Goal: Use online tool/utility: Utilize a website feature to perform a specific function

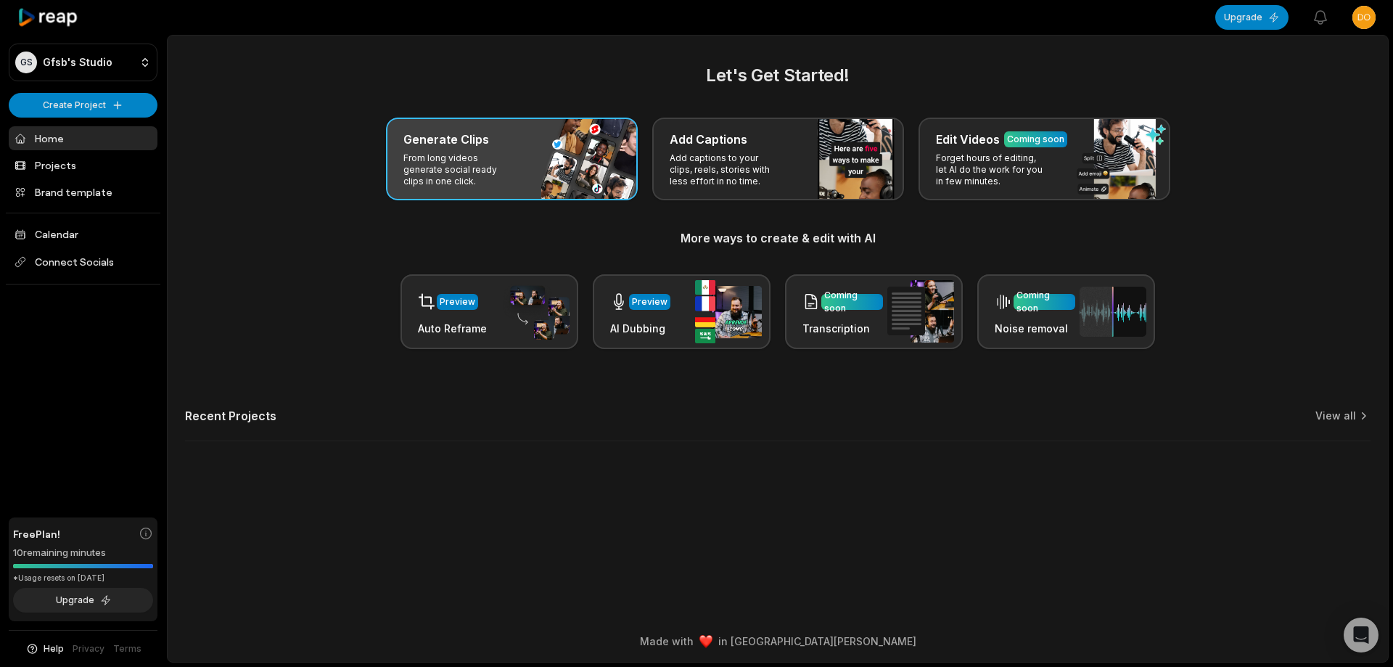
click at [535, 168] on div "Generate Clips From long videos generate social ready clips in one click." at bounding box center [512, 159] width 252 height 83
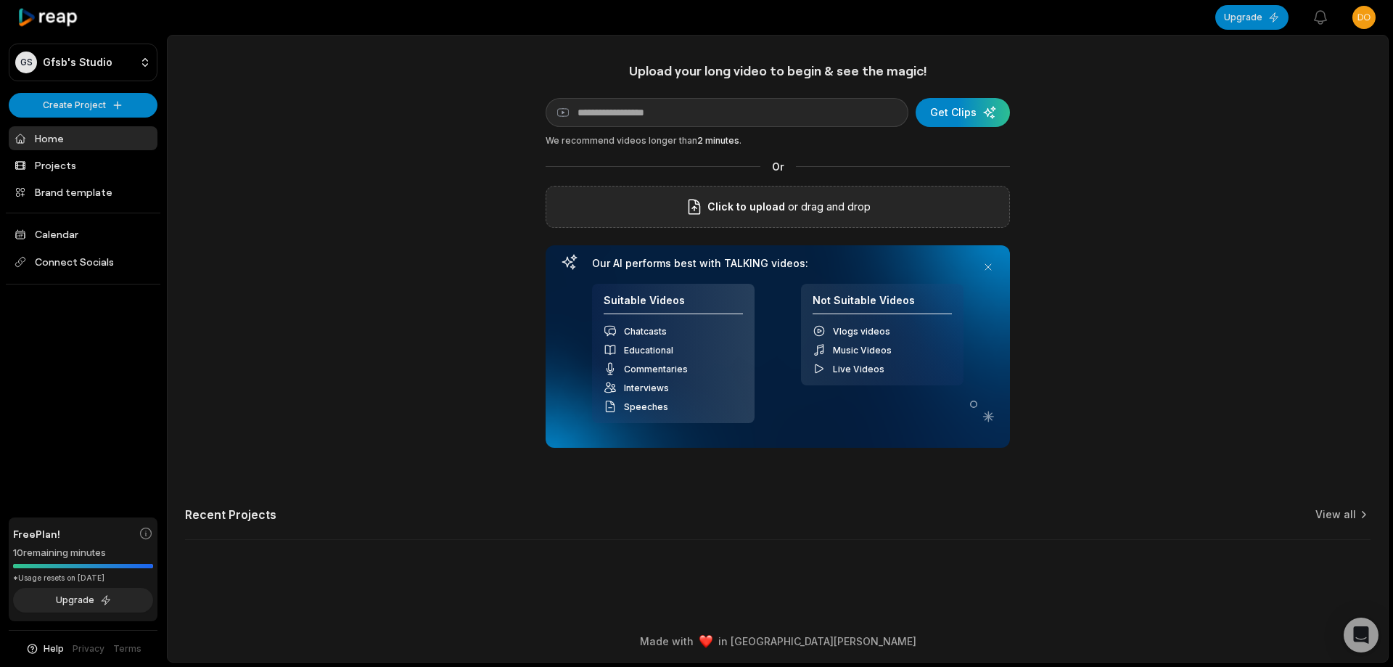
click at [674, 210] on div "Click to upload or drag and drop" at bounding box center [778, 207] width 464 height 42
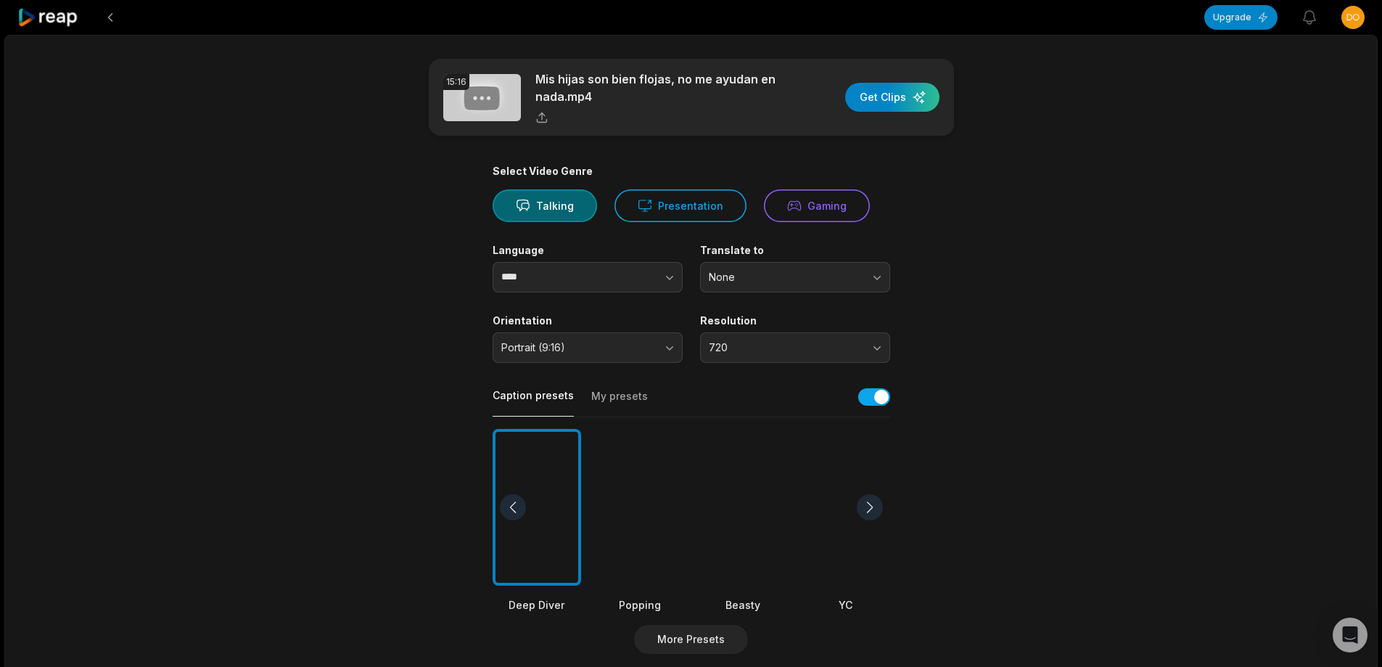
click at [723, 515] on div at bounding box center [743, 507] width 89 height 157
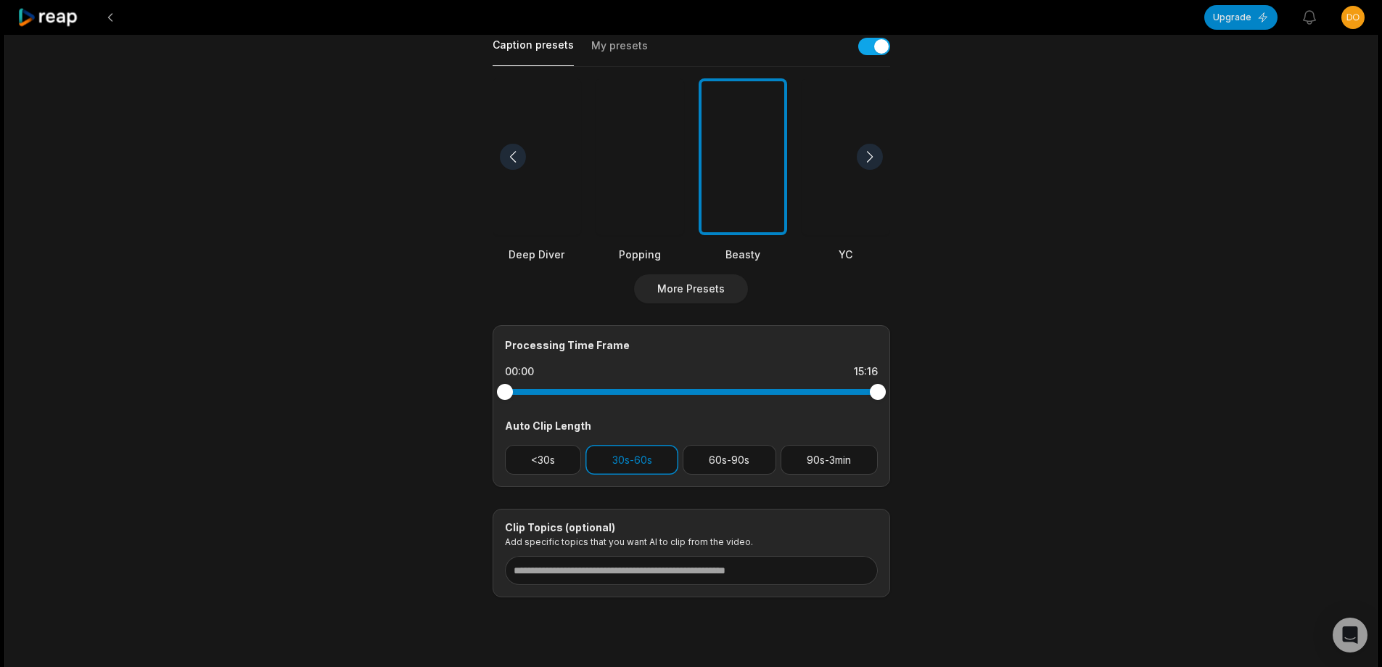
scroll to position [363, 0]
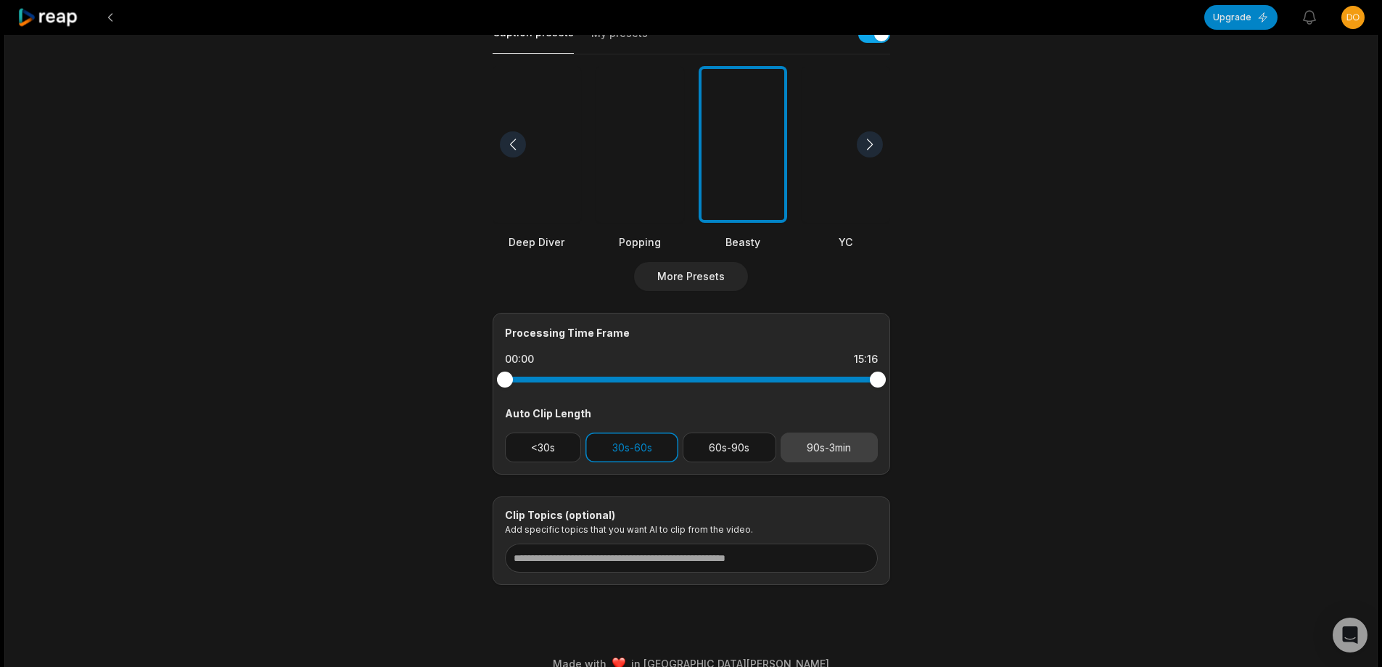
click at [822, 445] on button "90s-3min" at bounding box center [829, 447] width 97 height 30
click at [635, 451] on button "30s-60s" at bounding box center [632, 447] width 93 height 30
drag, startPoint x: 874, startPoint y: 381, endPoint x: 749, endPoint y: 392, distance: 126.0
click at [749, 392] on div at bounding box center [691, 379] width 373 height 26
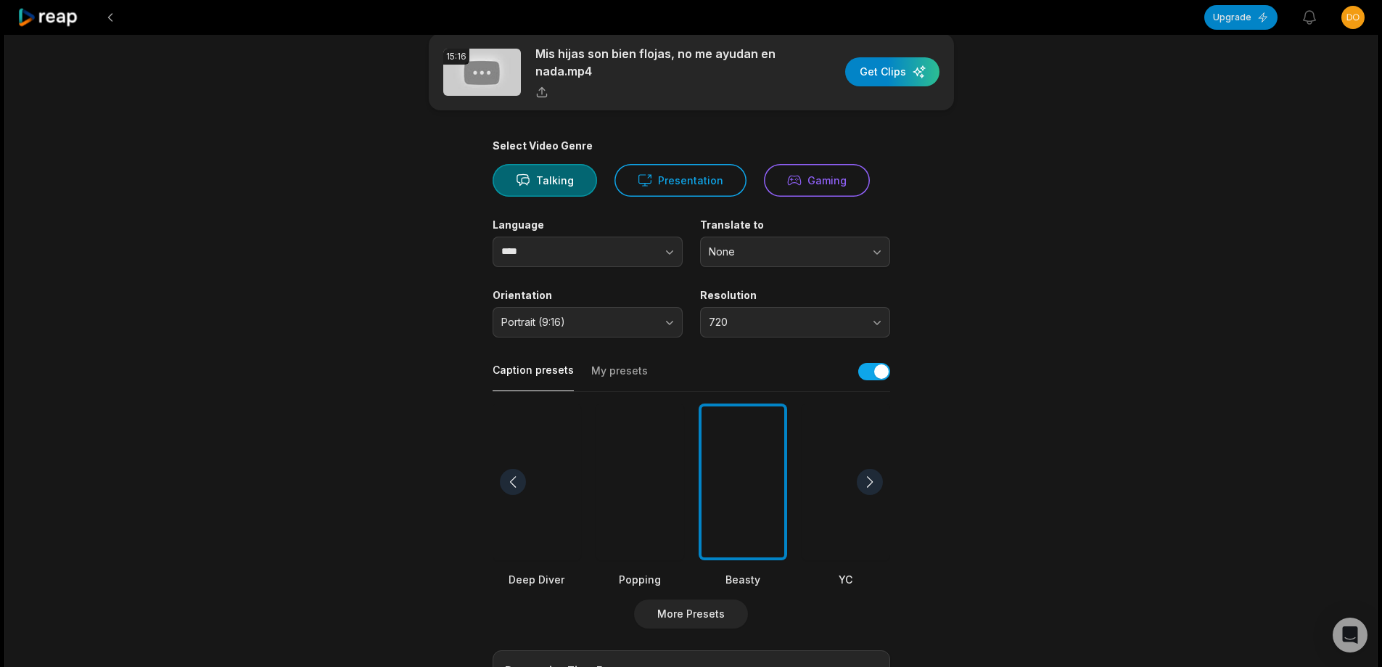
scroll to position [0, 0]
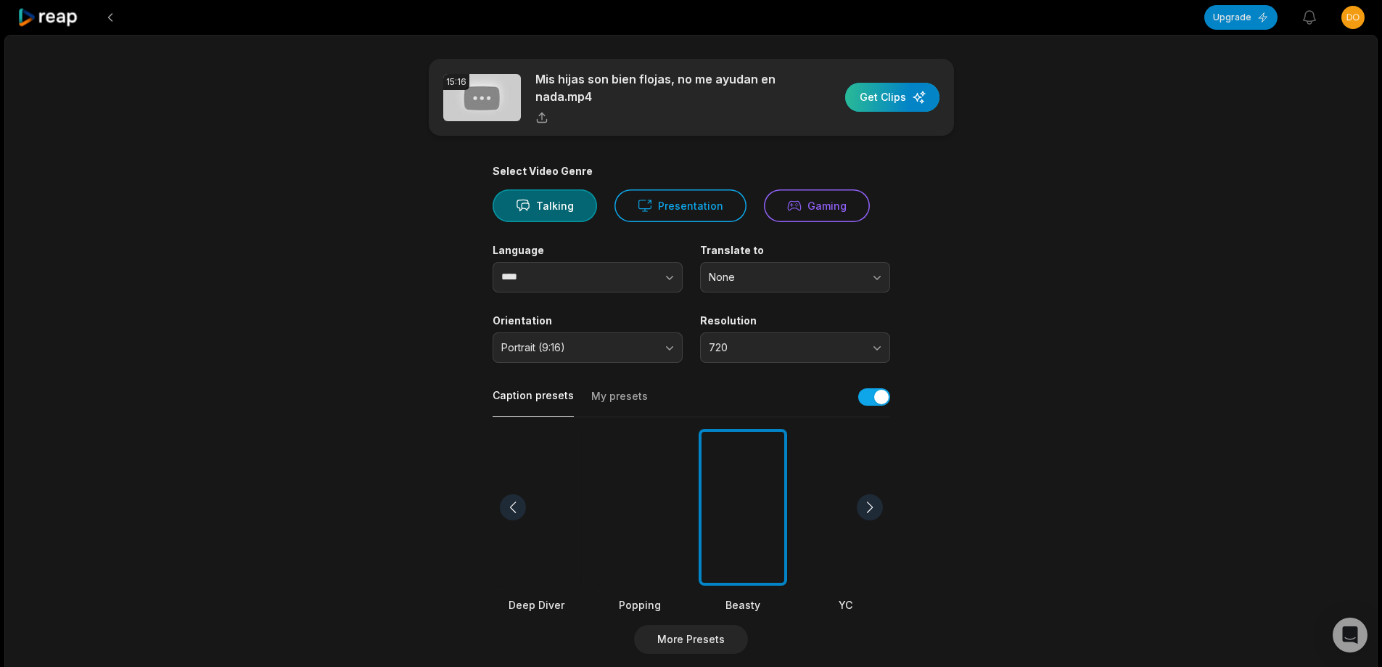
click at [914, 96] on div "button" at bounding box center [892, 97] width 94 height 29
